Goal: Transaction & Acquisition: Book appointment/travel/reservation

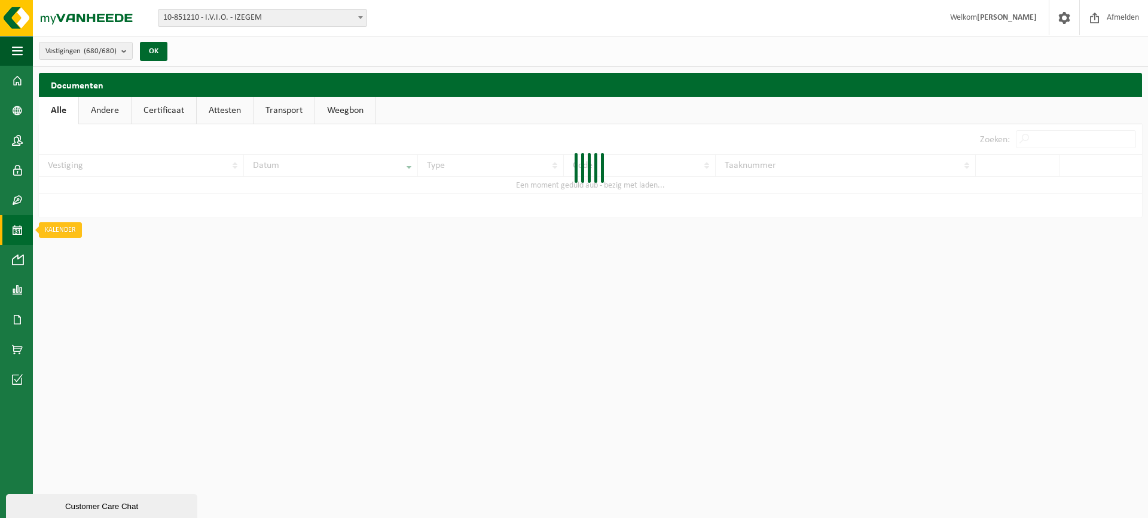
click at [14, 234] on span at bounding box center [17, 230] width 11 height 30
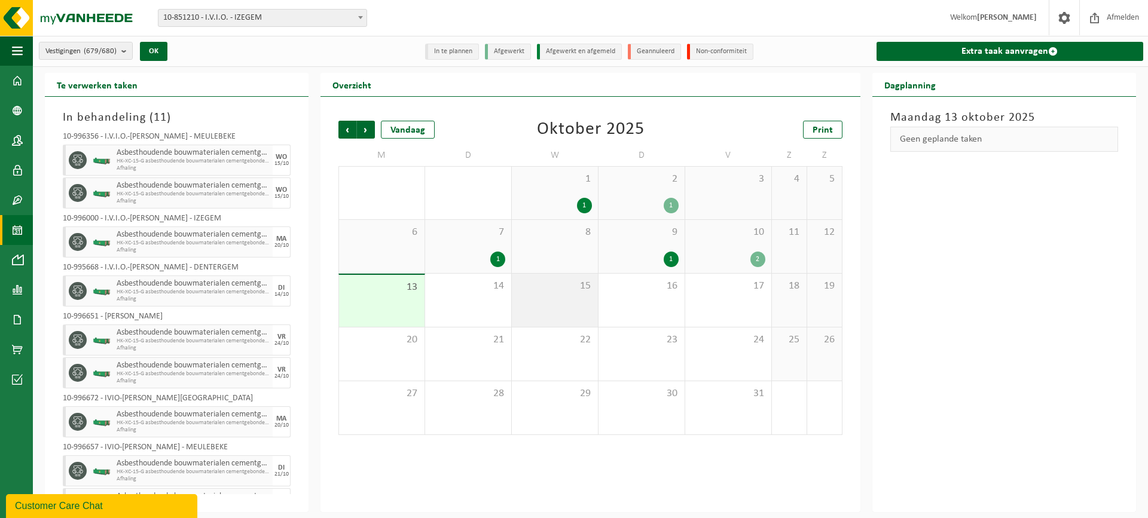
click at [569, 297] on div "15" at bounding box center [555, 300] width 86 height 53
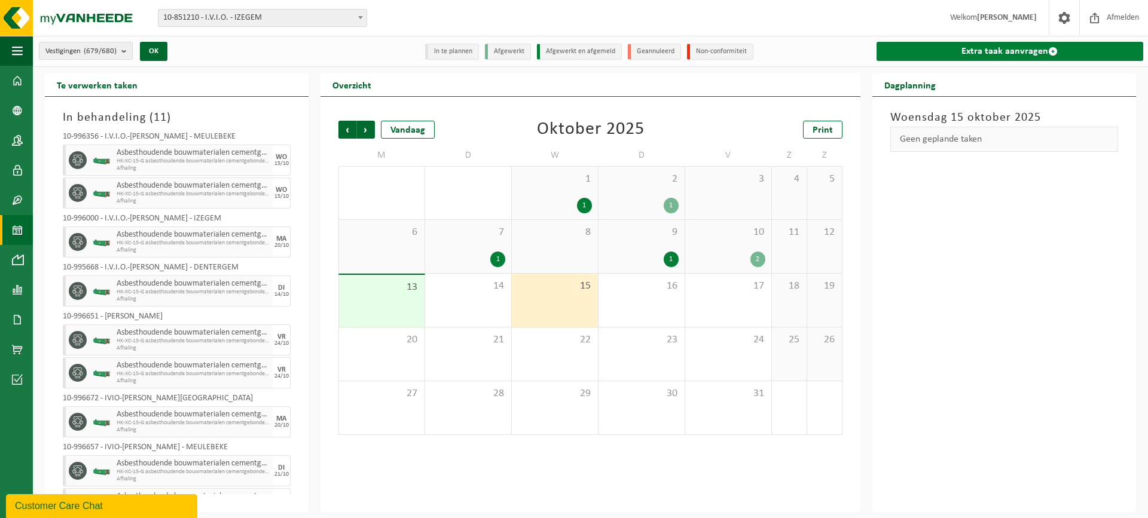
click at [923, 53] on link "Extra taak aanvragen" at bounding box center [1009, 51] width 267 height 19
click at [921, 51] on link "Extra taak aanvragen" at bounding box center [1009, 51] width 267 height 19
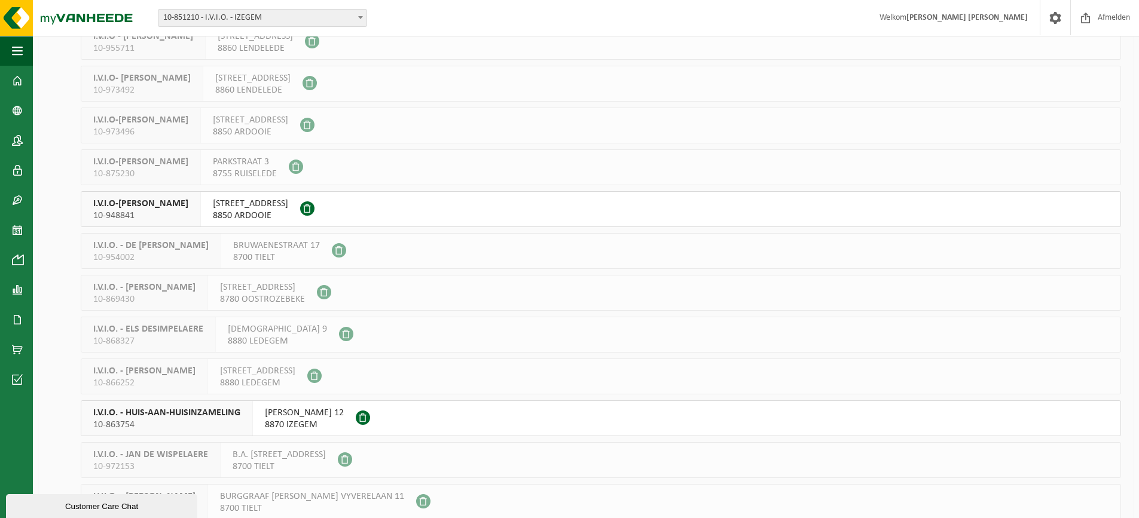
scroll to position [299, 0]
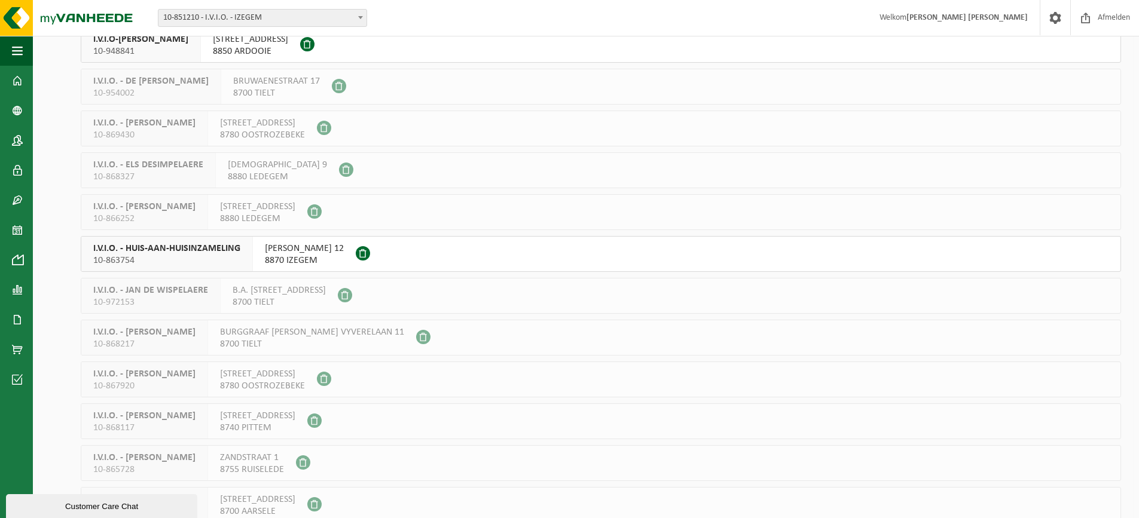
click at [165, 250] on span "I.V.I.O. - HUIS-AAN-HUISINZAMELING" at bounding box center [166, 249] width 147 height 12
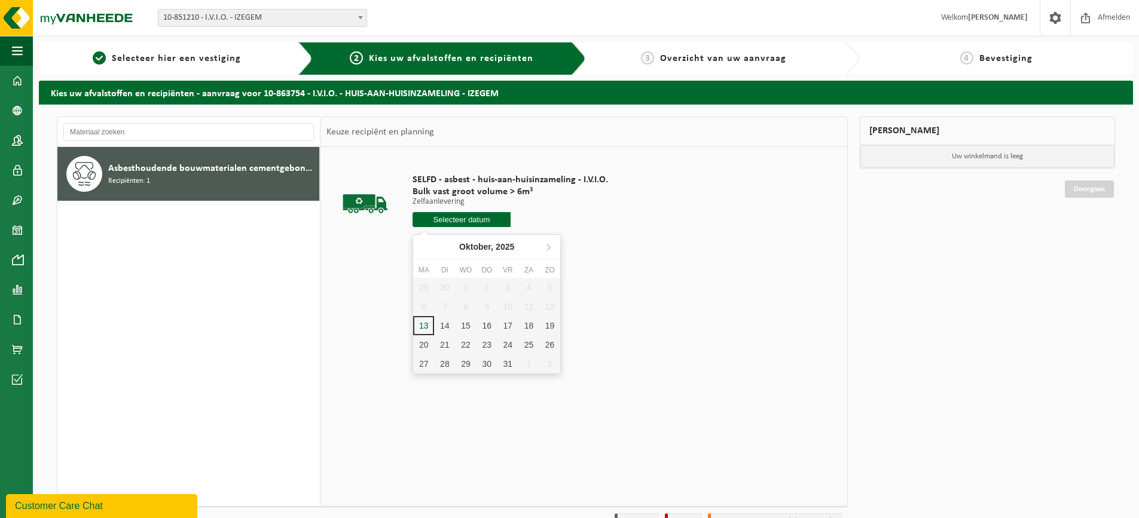
click at [450, 221] on input "text" at bounding box center [462, 219] width 98 height 15
click at [463, 325] on div "15" at bounding box center [465, 325] width 21 height 19
type input "Van 2025-10-15"
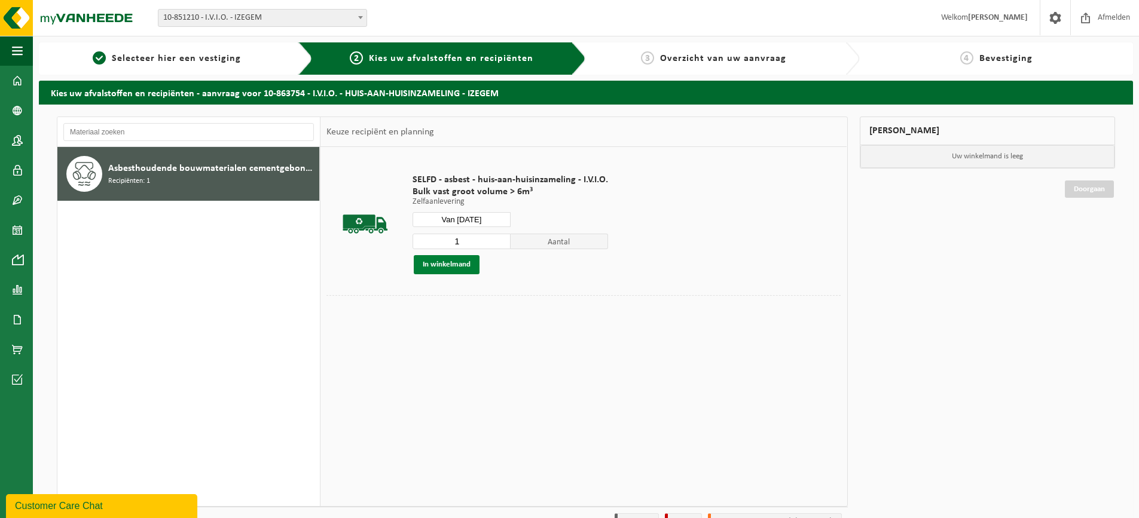
click at [453, 260] on button "In winkelmand" at bounding box center [447, 264] width 66 height 19
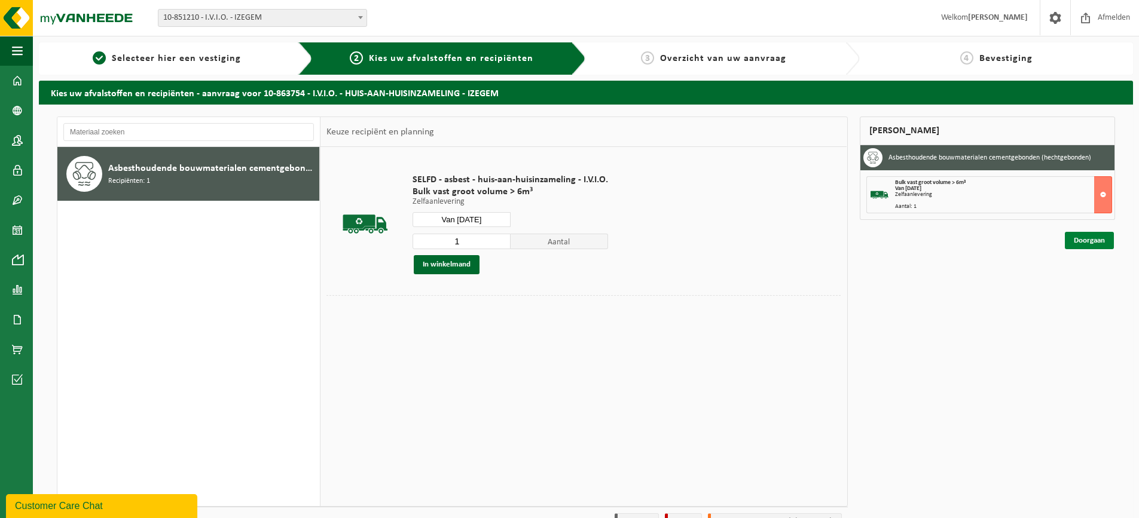
click at [1074, 248] on link "Doorgaan" at bounding box center [1089, 240] width 49 height 17
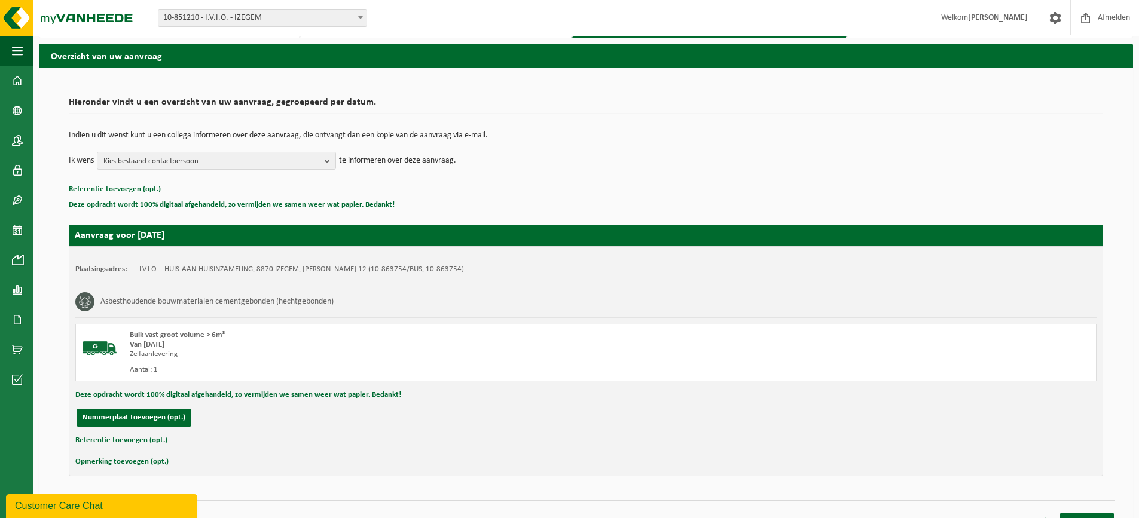
scroll to position [56, 0]
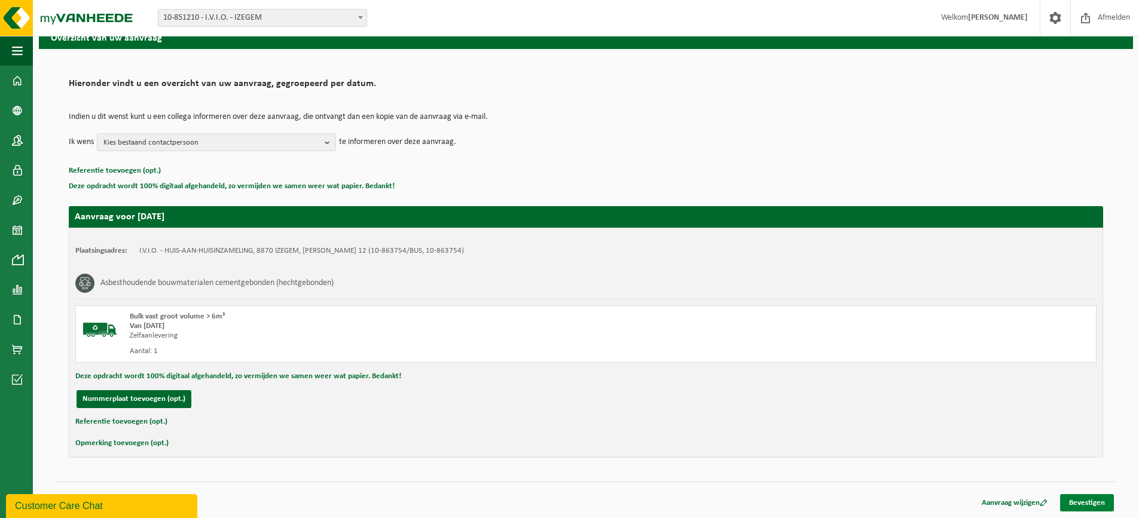
click at [1099, 500] on link "Bevestigen" at bounding box center [1087, 502] width 54 height 17
